Goal: Check status: Check status

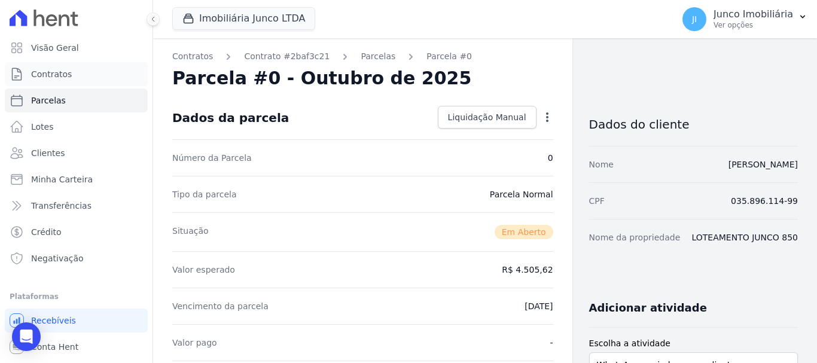
scroll to position [299, 0]
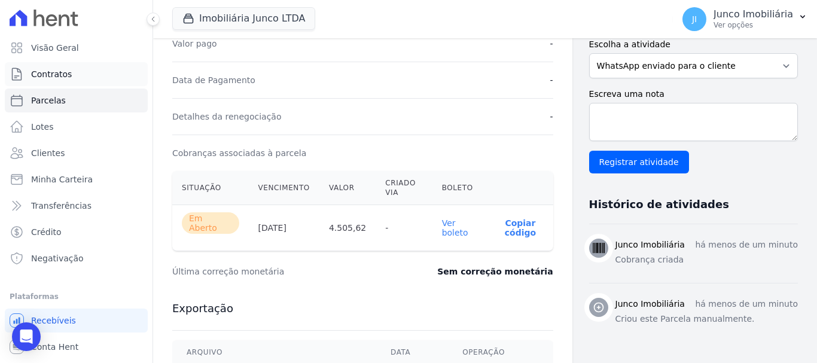
click at [56, 73] on span "Contratos" at bounding box center [51, 74] width 41 height 12
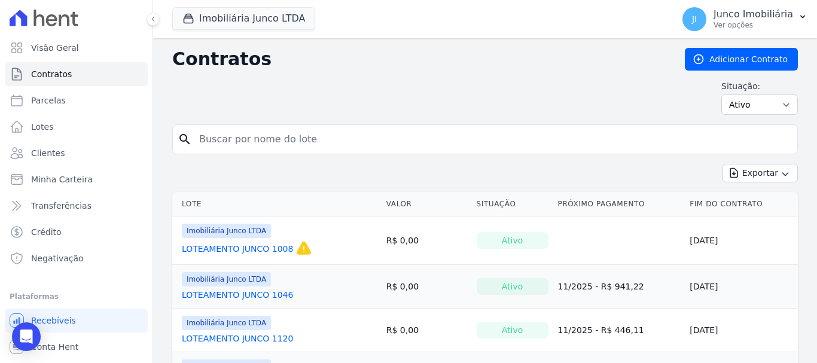
click at [220, 136] on input "search" at bounding box center [492, 139] width 601 height 24
type input "1287"
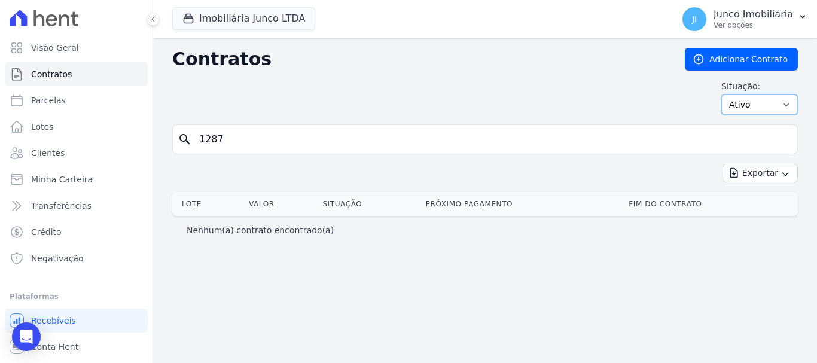
click at [787, 104] on select "Ativo Todos Pausado Distratado Rascunho Expirado Encerrado" at bounding box center [760, 105] width 77 height 20
select select "all"
click at [727, 95] on select "Ativo Todos Pausado Distratado Rascunho Expirado Encerrado" at bounding box center [760, 105] width 77 height 20
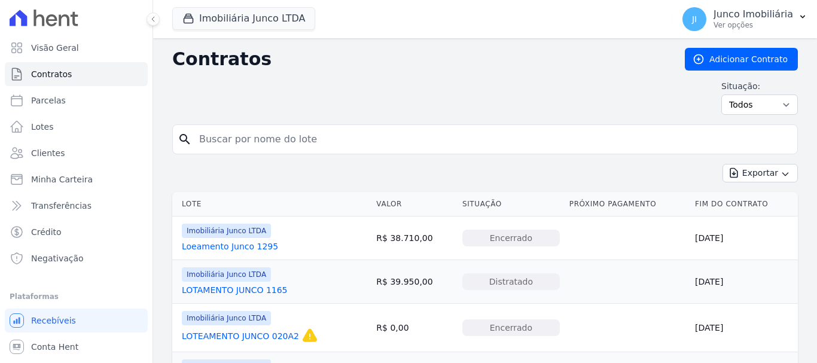
click at [238, 138] on input "search" at bounding box center [492, 139] width 601 height 24
type input "1287"
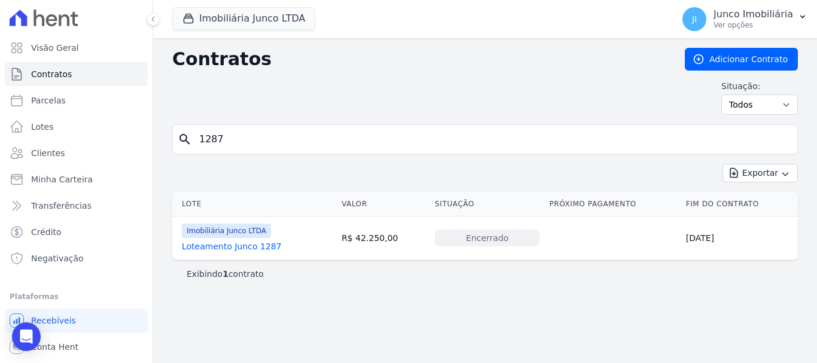
click at [244, 247] on link "Loteamento Junco 1287" at bounding box center [232, 247] width 100 height 12
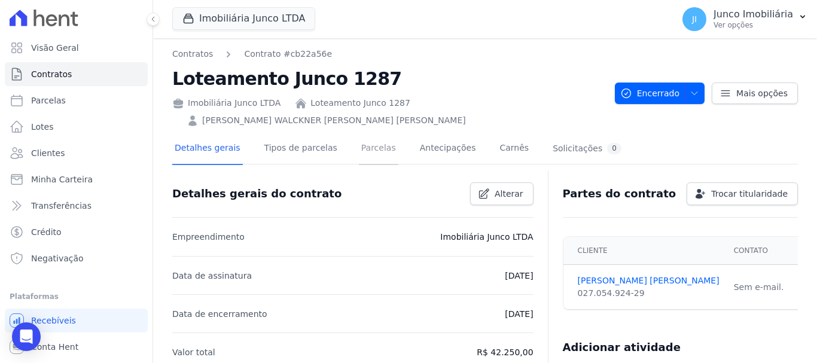
click at [368, 133] on link "Parcelas" at bounding box center [378, 149] width 39 height 32
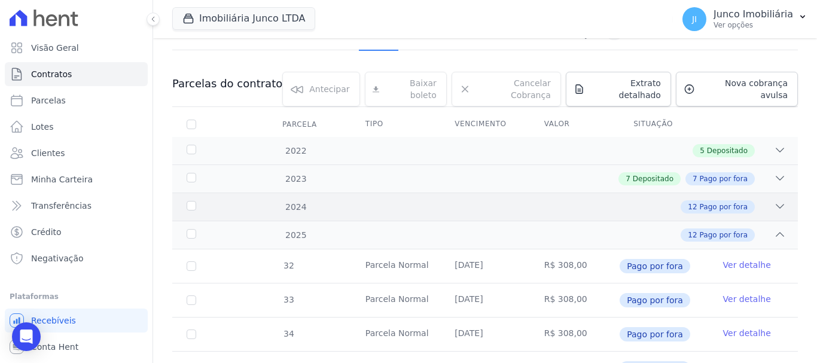
scroll to position [120, 0]
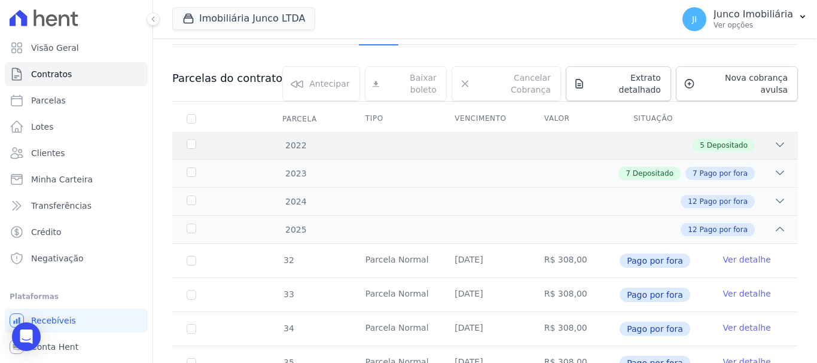
click at [711, 140] on span "Depositado" at bounding box center [727, 145] width 41 height 11
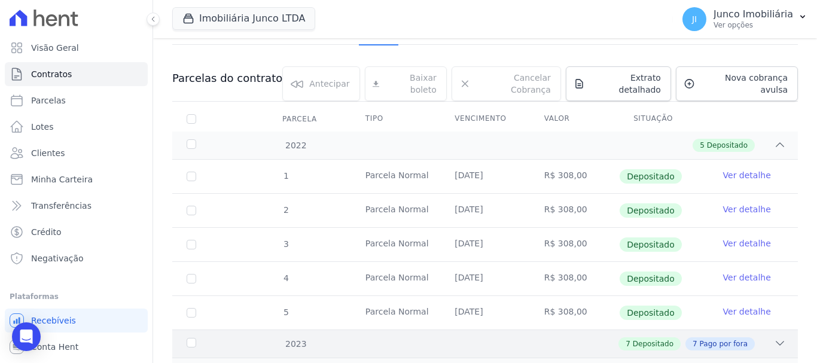
click at [665, 339] on span "Depositado" at bounding box center [653, 344] width 41 height 11
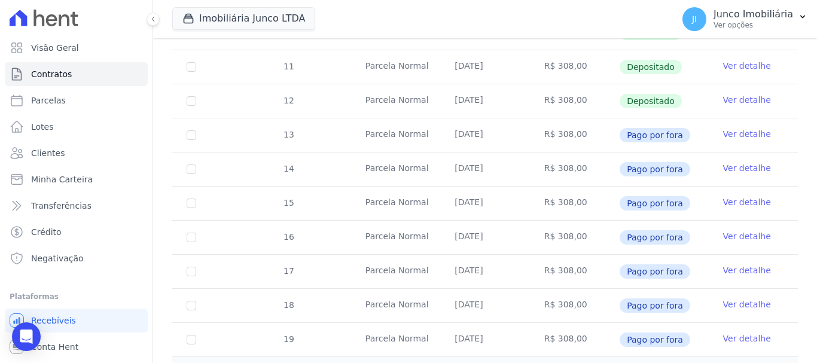
scroll to position [718, 0]
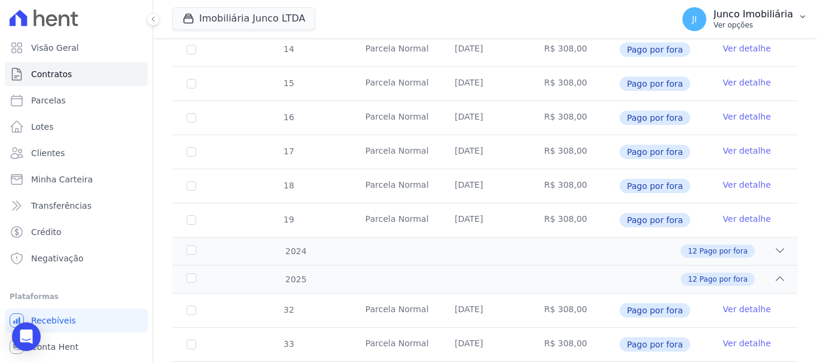
click at [746, 28] on p "Ver opções" at bounding box center [754, 25] width 80 height 10
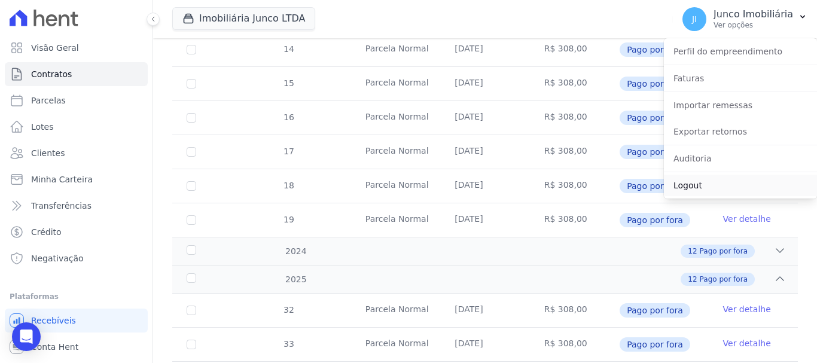
click at [695, 183] on link "Logout" at bounding box center [740, 186] width 153 height 22
